Goal: Find specific page/section: Find specific page/section

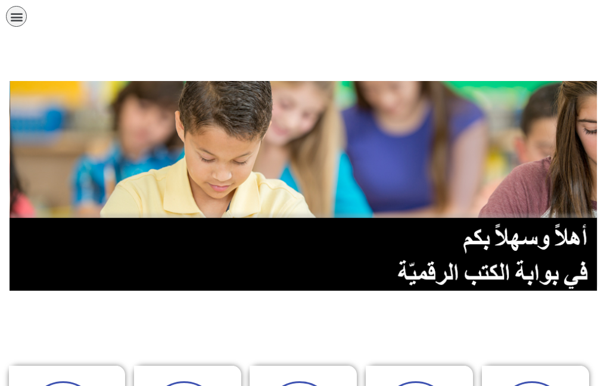
scroll to position [319, 0]
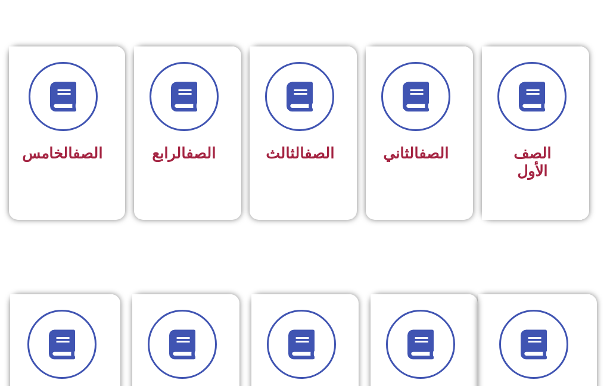
click at [533, 172] on span "الصف الأول" at bounding box center [532, 162] width 38 height 35
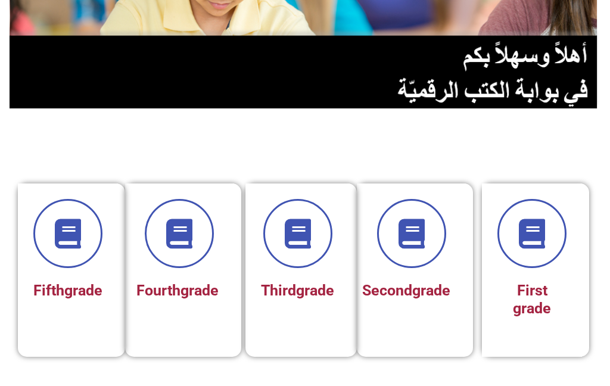
scroll to position [182, 0]
click at [419, 244] on icon at bounding box center [412, 234] width 30 height 30
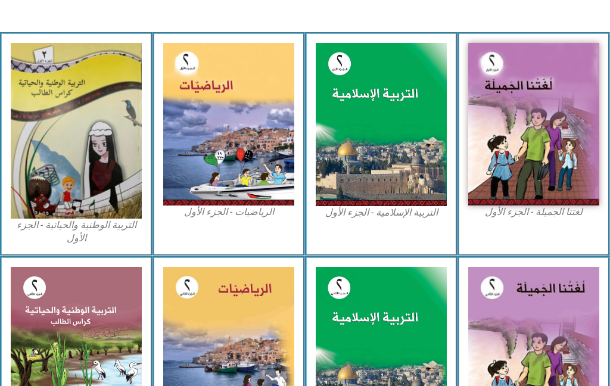
scroll to position [386, 0]
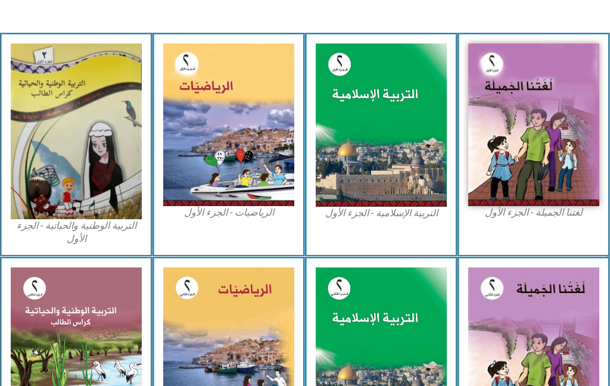
click at [545, 113] on img at bounding box center [533, 124] width 131 height 163
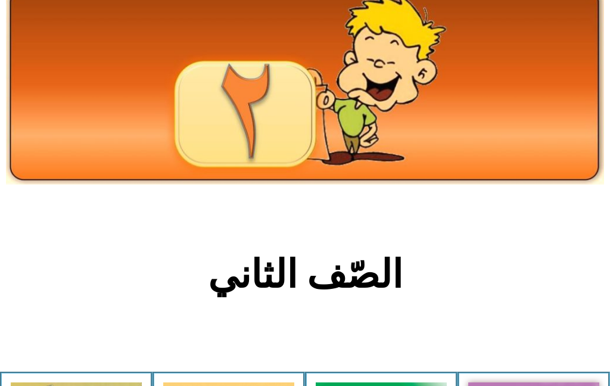
scroll to position [0, 0]
